Goal: Transaction & Acquisition: Subscribe to service/newsletter

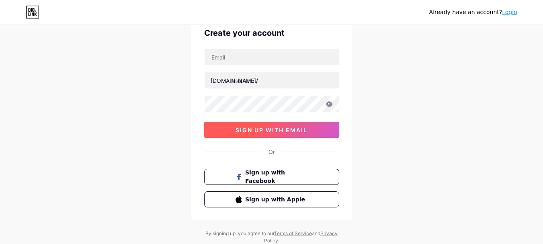
scroll to position [23, 0]
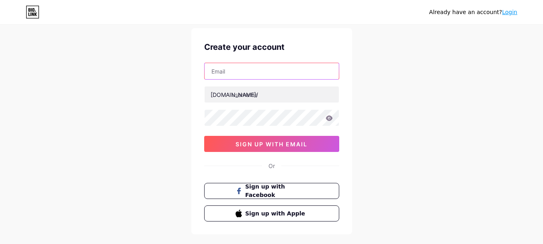
click at [268, 74] on input "text" at bounding box center [271, 71] width 134 height 16
click at [255, 74] on input "text" at bounding box center [271, 71] width 134 height 16
paste input "[EMAIL_ADDRESS][DOMAIN_NAME]"
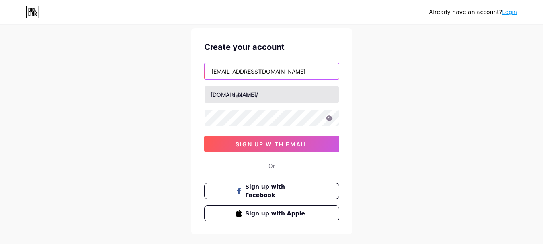
type input "[EMAIL_ADDRESS][DOMAIN_NAME]"
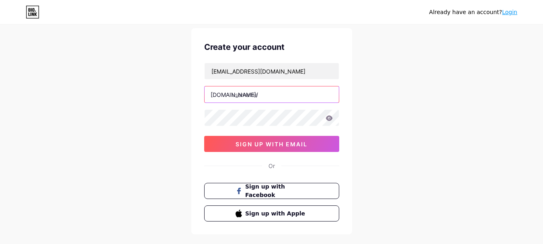
click at [259, 96] on input "text" at bounding box center [271, 94] width 134 height 16
paste input "impressivecomputers"
type input "impressivecomputers"
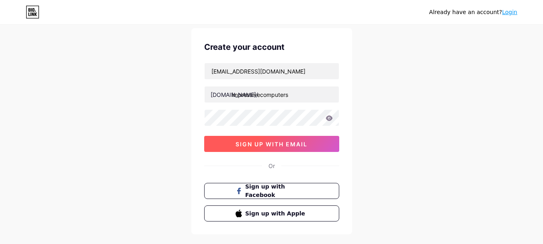
click at [245, 145] on span "sign up with email" at bounding box center [271, 144] width 72 height 7
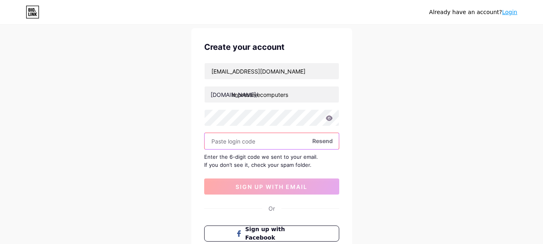
click at [265, 140] on input "text" at bounding box center [271, 141] width 134 height 16
paste input "149041"
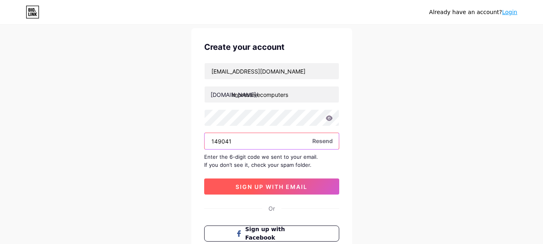
type input "149041"
click at [237, 188] on span "sign up with email" at bounding box center [271, 186] width 72 height 7
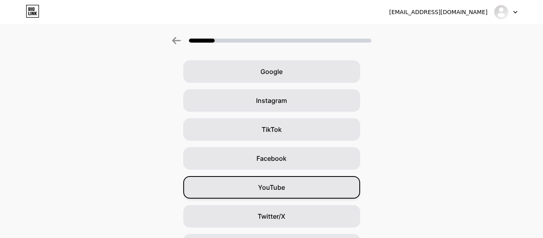
scroll to position [28, 0]
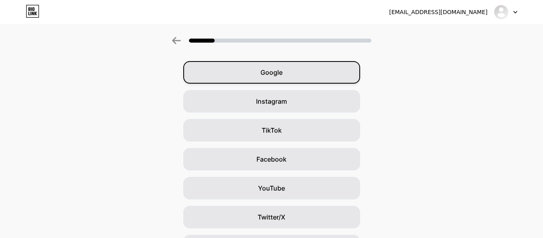
click at [288, 74] on div "Google" at bounding box center [271, 72] width 177 height 22
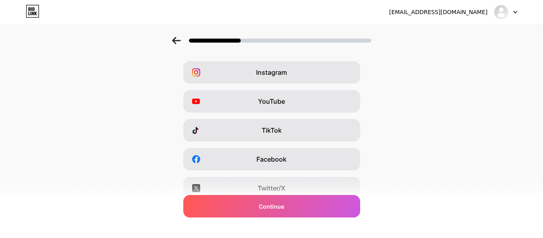
scroll to position [0, 0]
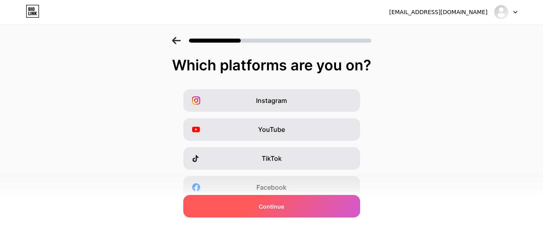
click at [289, 204] on div "Continue" at bounding box center [271, 206] width 177 height 22
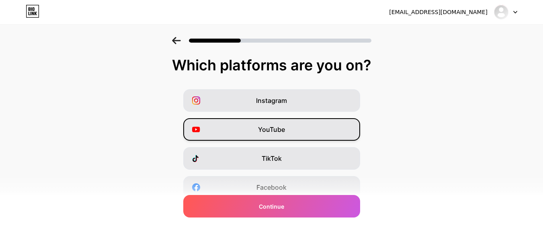
click at [278, 129] on span "YouTube" at bounding box center [271, 130] width 27 height 10
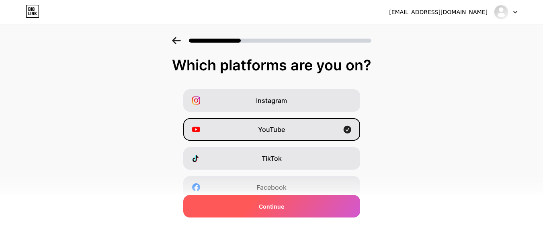
click at [290, 204] on div "Continue" at bounding box center [271, 206] width 177 height 22
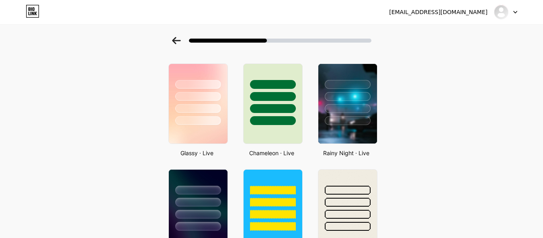
scroll to position [241, 0]
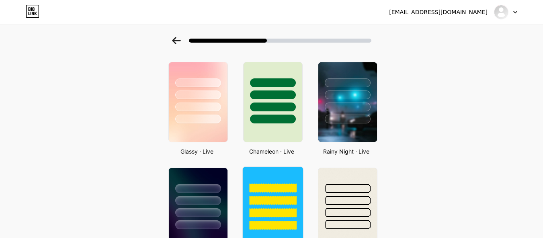
click at [273, 198] on div at bounding box center [272, 200] width 47 height 9
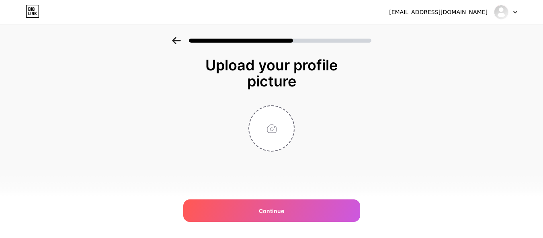
scroll to position [0, 0]
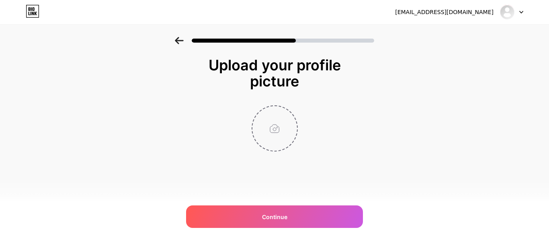
click at [274, 127] on input "file" at bounding box center [274, 128] width 45 height 45
type input "C:\fakepath\logo2.png"
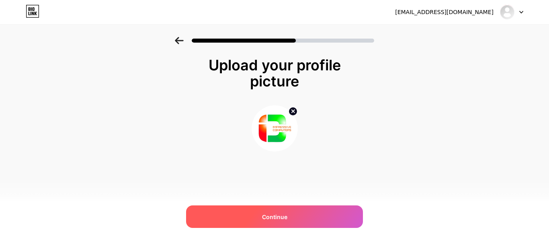
click at [282, 219] on span "Continue" at bounding box center [274, 216] width 25 height 8
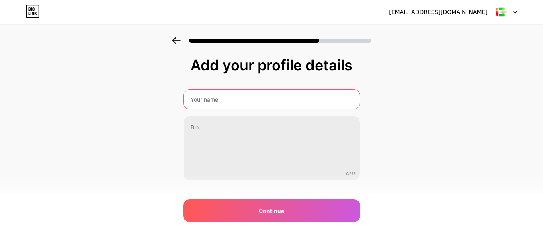
click at [248, 98] on input "text" at bounding box center [272, 99] width 176 height 19
paste input "Impressive Computers"
type input "Impressive Computers"
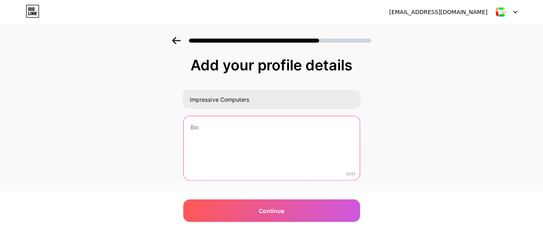
click at [226, 139] on textarea at bounding box center [272, 148] width 176 height 65
paste textarea "We are offer wide range of deals in used server & switches. our client centric …"
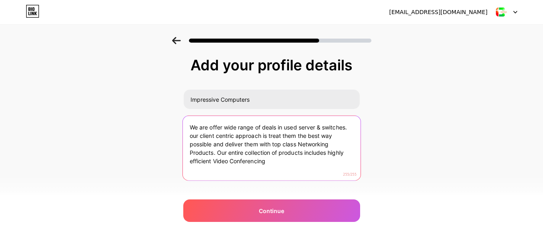
click at [264, 151] on textarea "We are offer wide range of deals in used server & switches. our client centric …" at bounding box center [271, 148] width 178 height 65
paste textarea "Impressive Computers, we offer wide range of deals in used server & switches. o…"
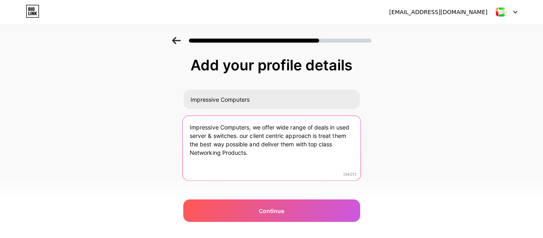
scroll to position [15, 0]
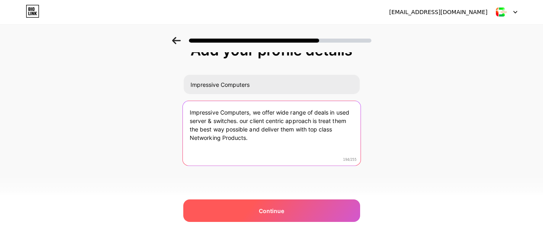
type textarea "Impressive Computers, we offer wide range of deals in used server & switches. o…"
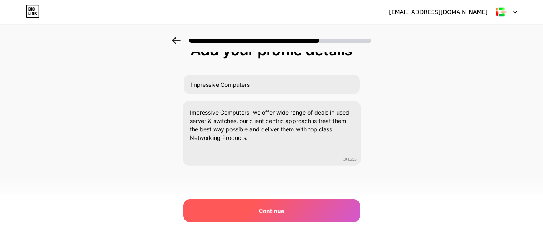
click at [283, 212] on span "Continue" at bounding box center [271, 210] width 25 height 8
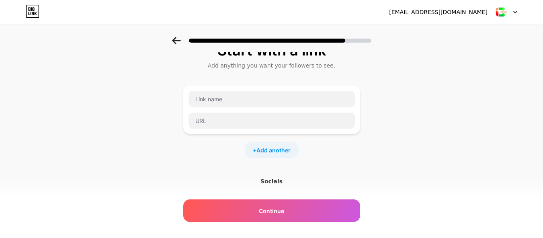
scroll to position [0, 0]
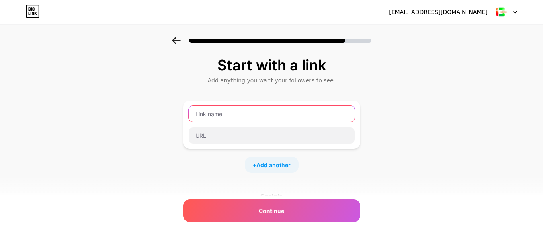
click at [248, 115] on input "text" at bounding box center [271, 114] width 166 height 16
paste input "impressivecomputers"
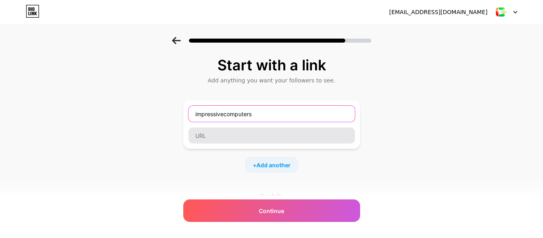
type input "impressivecomputers"
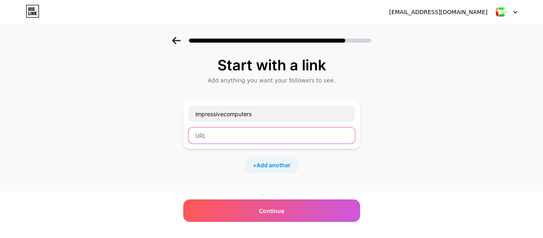
click at [230, 137] on input "text" at bounding box center [271, 135] width 166 height 16
paste input "[URL][DOMAIN_NAME]"
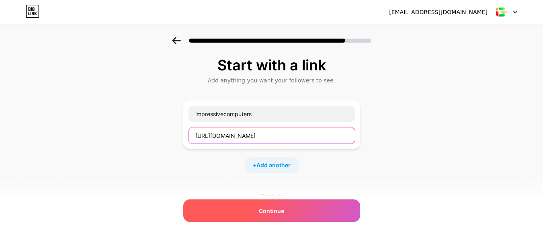
type input "[URL][DOMAIN_NAME]"
click at [276, 210] on span "Continue" at bounding box center [271, 210] width 25 height 8
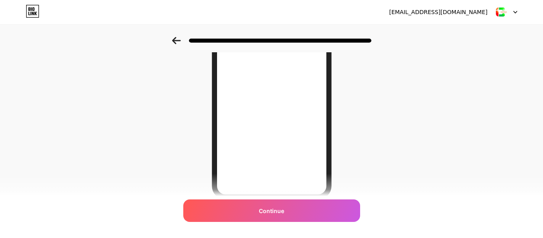
scroll to position [45, 0]
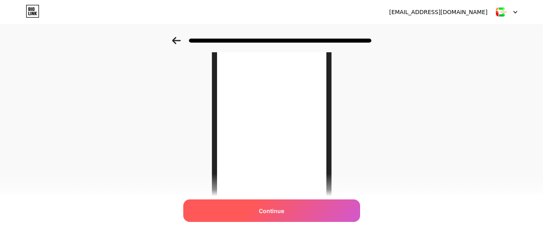
click at [288, 211] on div "Continue" at bounding box center [271, 210] width 177 height 22
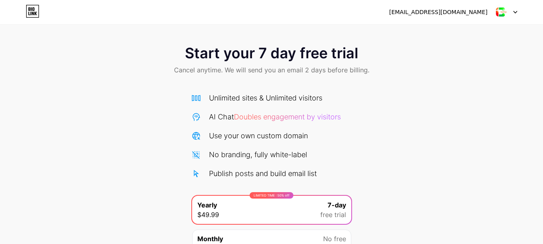
click at [515, 9] on div at bounding box center [505, 12] width 23 height 14
click at [445, 10] on div "[EMAIL_ADDRESS][DOMAIN_NAME]" at bounding box center [438, 12] width 98 height 8
click at [438, 97] on div "Start your 7 day free trial Cancel anytime. We will send you an email 2 days be…" at bounding box center [271, 164] width 543 height 254
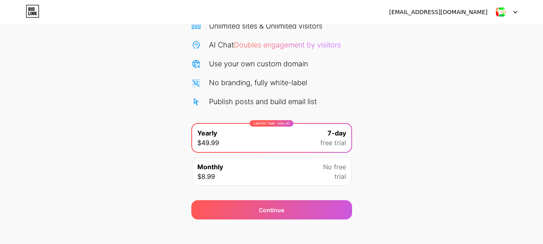
scroll to position [80, 0]
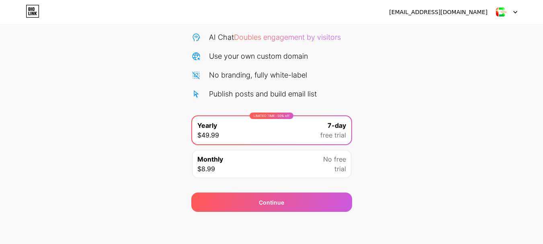
click at [339, 162] on span "No free" at bounding box center [334, 159] width 23 height 10
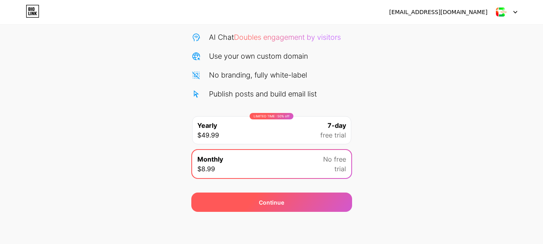
click at [336, 198] on div "Continue" at bounding box center [271, 201] width 161 height 19
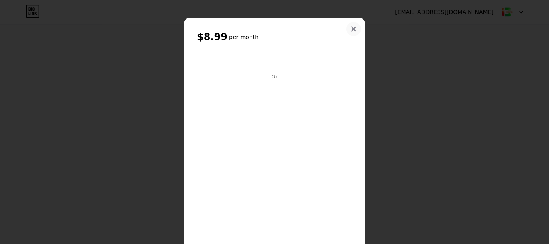
click at [350, 26] on icon at bounding box center [353, 29] width 6 height 6
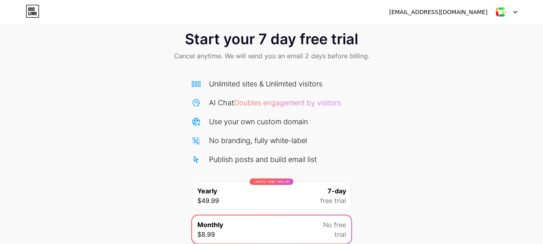
scroll to position [0, 0]
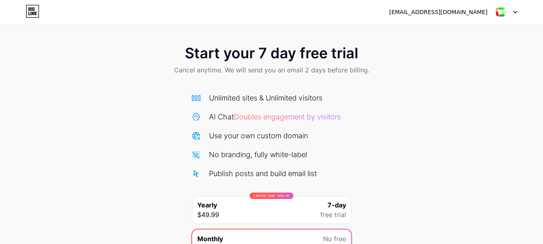
click at [467, 8] on div "[EMAIL_ADDRESS][DOMAIN_NAME]" at bounding box center [438, 12] width 98 height 8
click at [515, 12] on icon at bounding box center [515, 12] width 4 height 3
